Goal: Find specific page/section: Find specific page/section

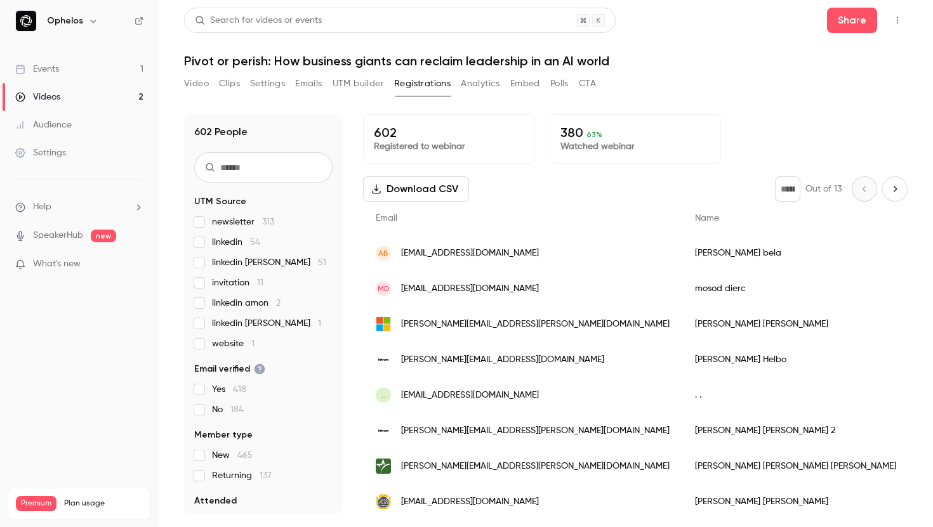
scroll to position [176, 0]
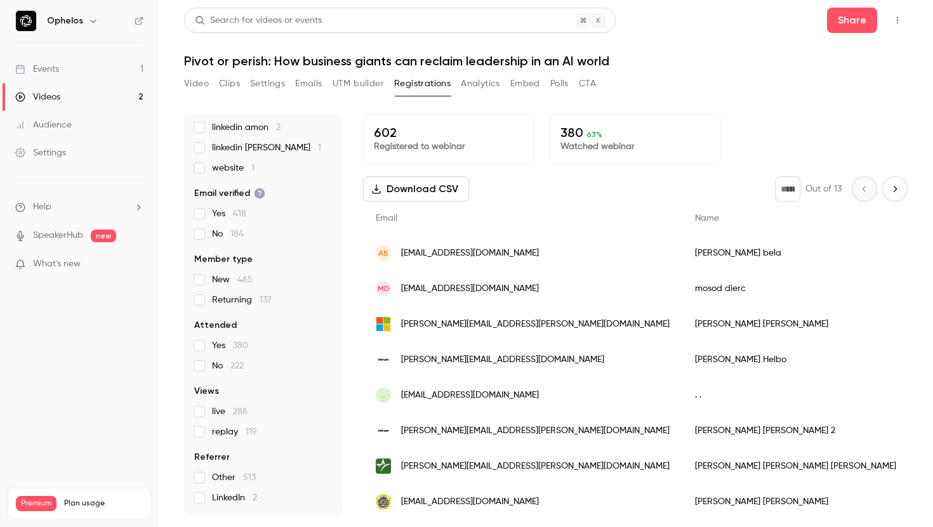
click at [34, 92] on div "Videos" at bounding box center [37, 97] width 45 height 13
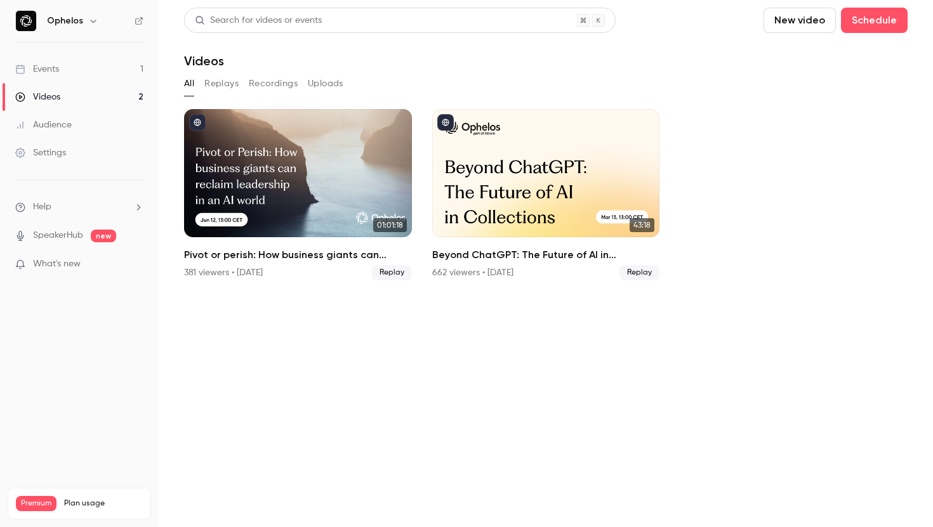
click at [73, 66] on link "Events 1" at bounding box center [79, 69] width 159 height 28
